Goal: Information Seeking & Learning: Check status

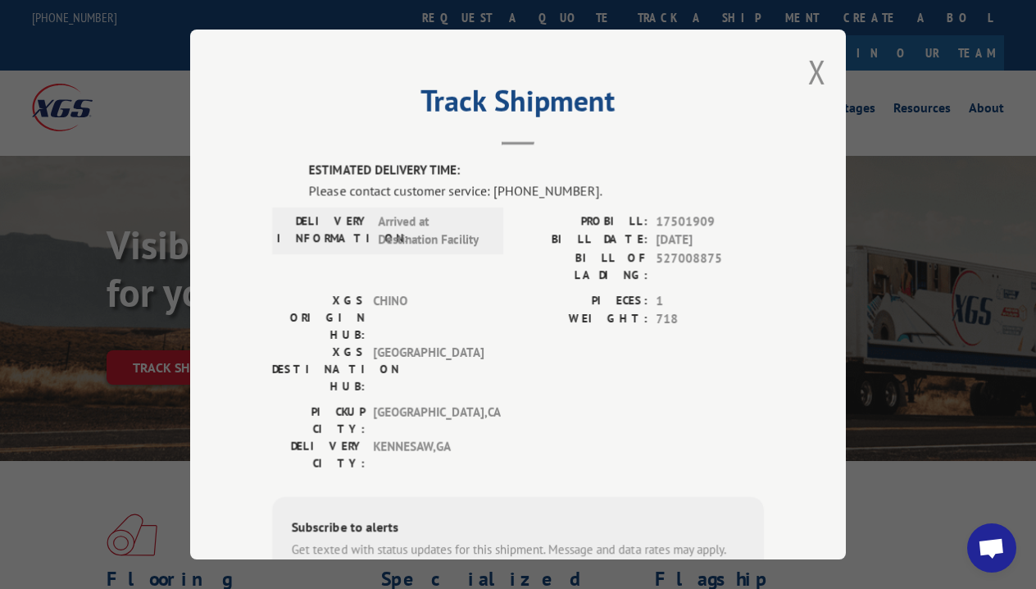
scroll to position [61, 0]
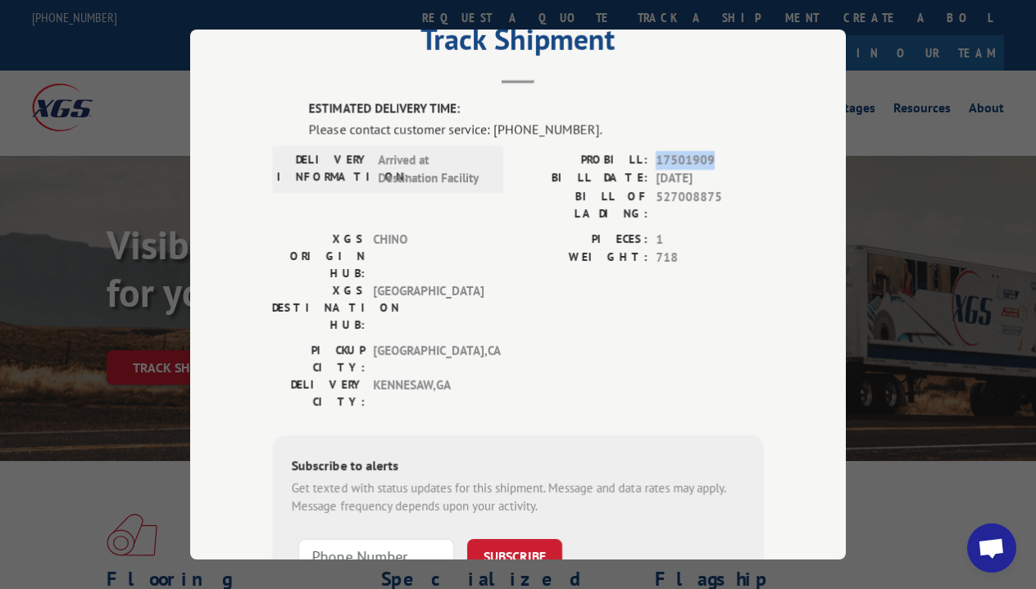
drag, startPoint x: 655, startPoint y: 156, endPoint x: 721, endPoint y: 160, distance: 65.7
click at [721, 160] on div "PROBILL: 17501909" at bounding box center [641, 159] width 246 height 19
copy span "17501909"
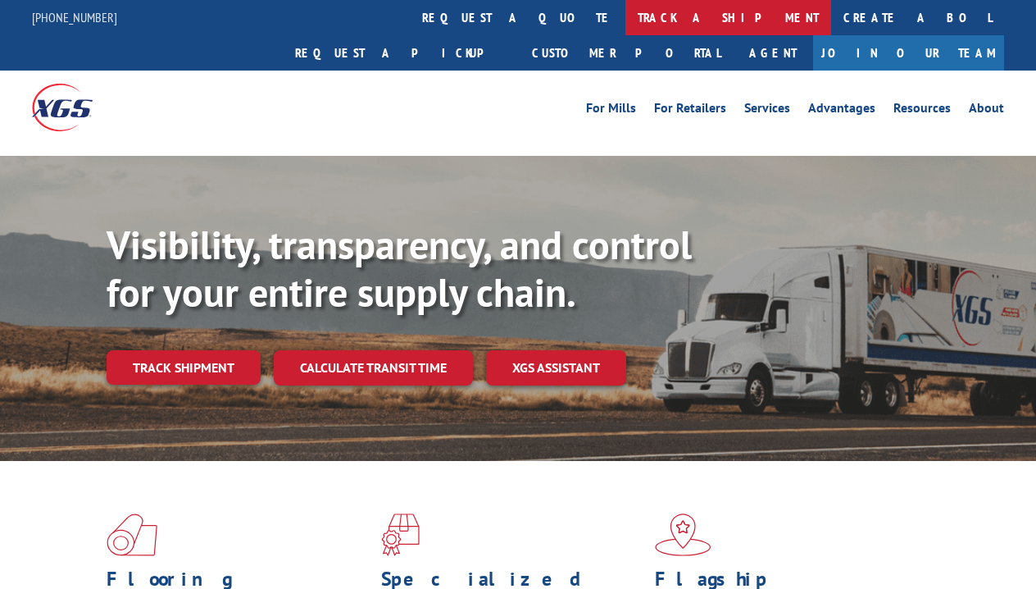
click at [626, 12] on link "track a shipment" at bounding box center [729, 17] width 206 height 35
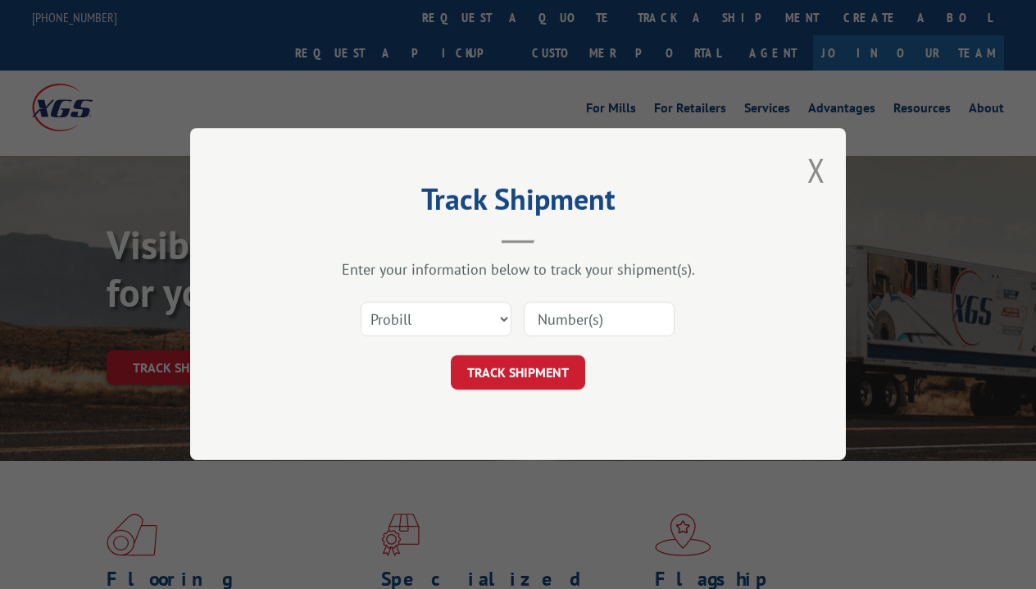
click at [579, 324] on input at bounding box center [599, 320] width 151 height 34
paste input "17501909"
type input "17501909"
click at [557, 361] on button "TRACK SHIPMENT" at bounding box center [518, 373] width 134 height 34
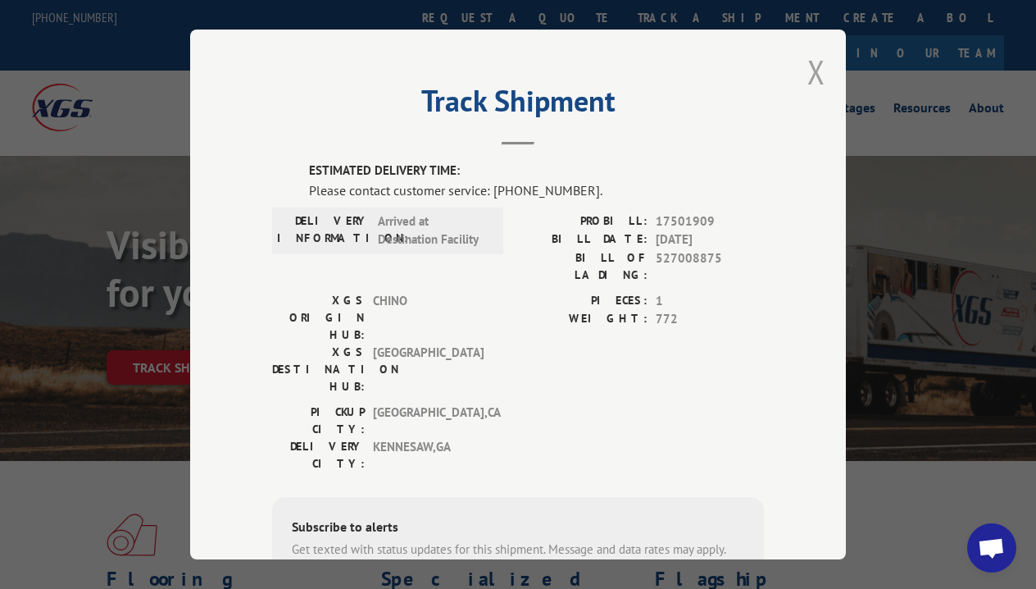
click at [816, 71] on button "Close modal" at bounding box center [817, 71] width 18 height 43
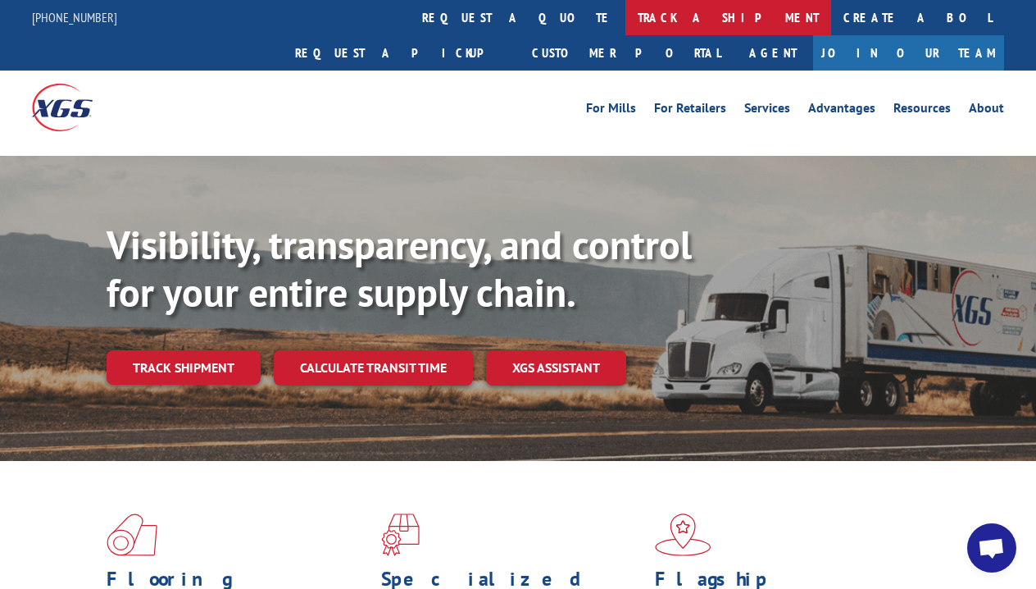
click at [626, 17] on link "track a shipment" at bounding box center [729, 17] width 206 height 35
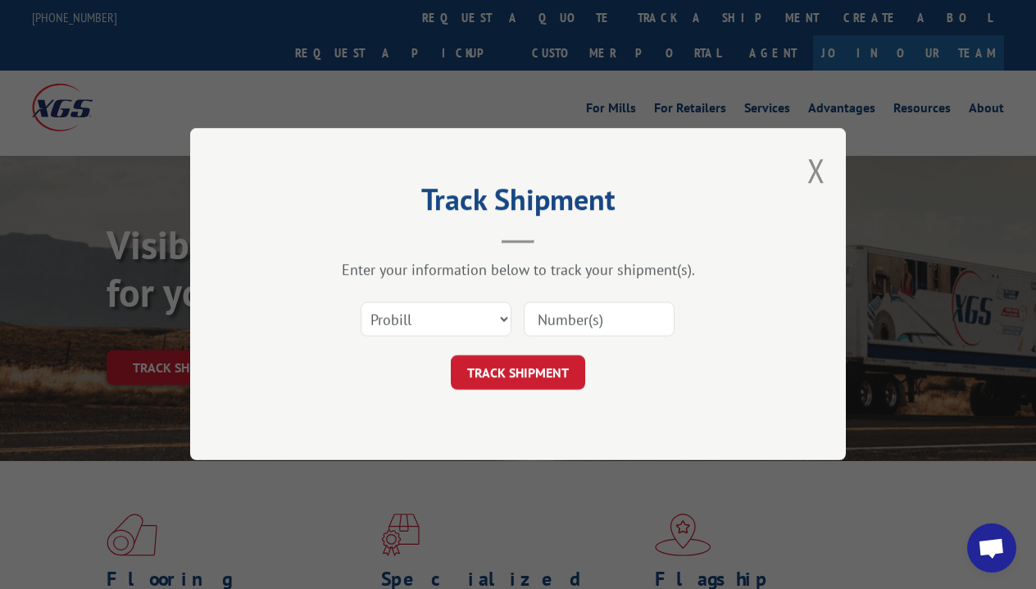
click at [587, 321] on input at bounding box center [599, 320] width 151 height 34
paste input "17501909"
type input "17501909"
click at [569, 368] on button "TRACK SHIPMENT" at bounding box center [518, 373] width 134 height 34
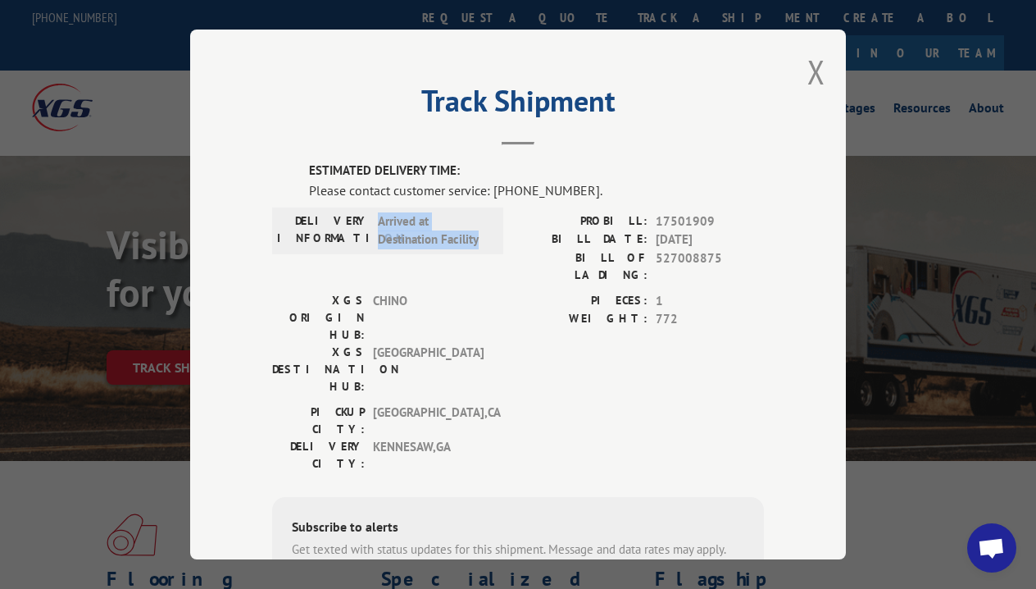
drag, startPoint x: 489, startPoint y: 241, endPoint x: 376, endPoint y: 218, distance: 114.6
click at [376, 218] on div "DELIVERY INFORMATION: Arrived at Destination Facility" at bounding box center [387, 230] width 221 height 37
click at [374, 83] on div "Track Shipment ESTIMATED DELIVERY TIME: Please contact customer service: [PHONE…" at bounding box center [518, 295] width 656 height 530
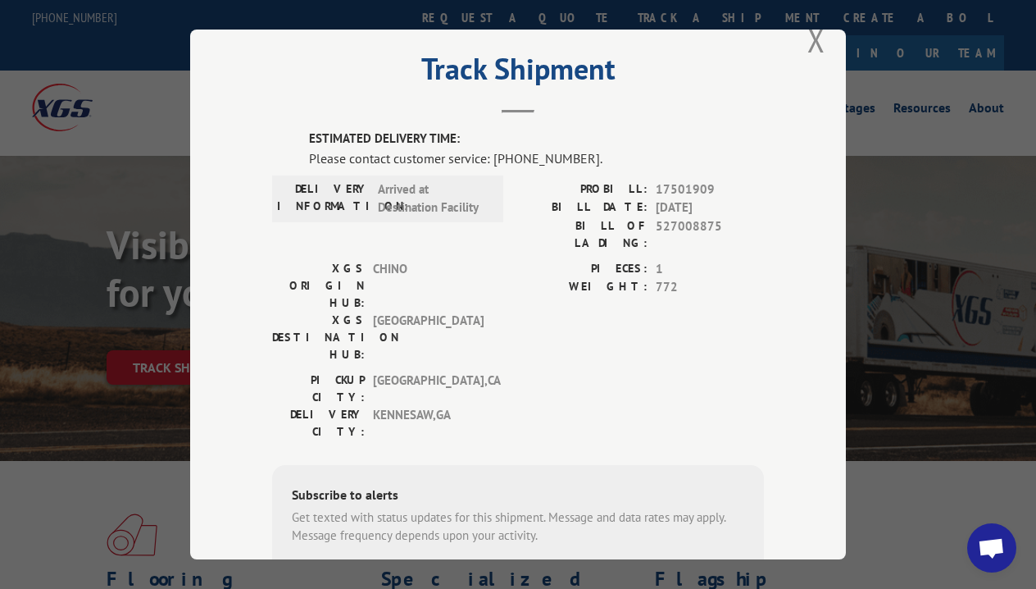
scroll to position [42, 0]
